Goal: Check status: Check status

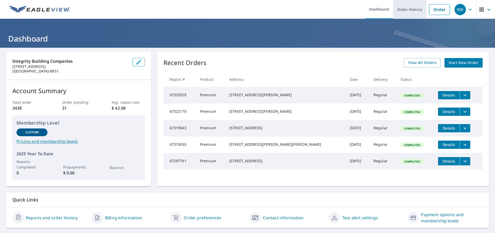
click at [406, 9] on link "Order History" at bounding box center [409, 9] width 33 height 19
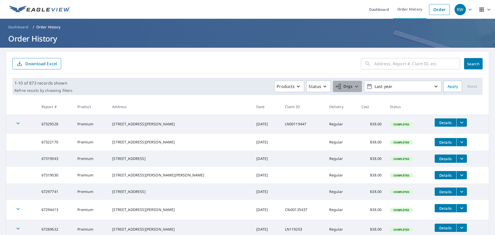
click at [344, 86] on span "Orgs" at bounding box center [343, 86] width 17 height 6
click at [234, 116] on icon at bounding box center [235, 116] width 6 height 6
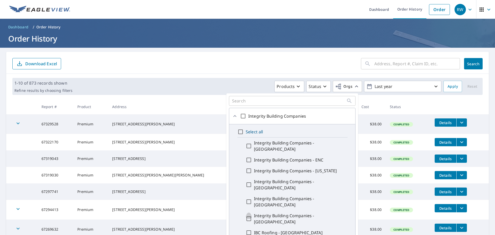
click at [248, 212] on input "Integrity Building Companies - [GEOGRAPHIC_DATA]" at bounding box center [249, 218] width 6 height 12
checkbox input "true"
click at [468, 63] on span "Search" at bounding box center [473, 63] width 10 height 5
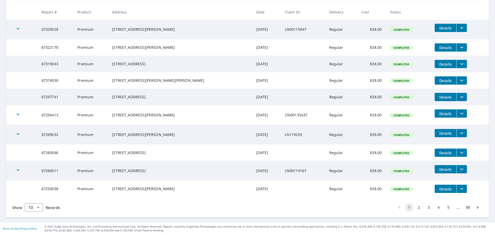
scroll to position [103, 0]
click at [415, 209] on button "2" at bounding box center [419, 207] width 8 height 8
